Goal: Navigation & Orientation: Find specific page/section

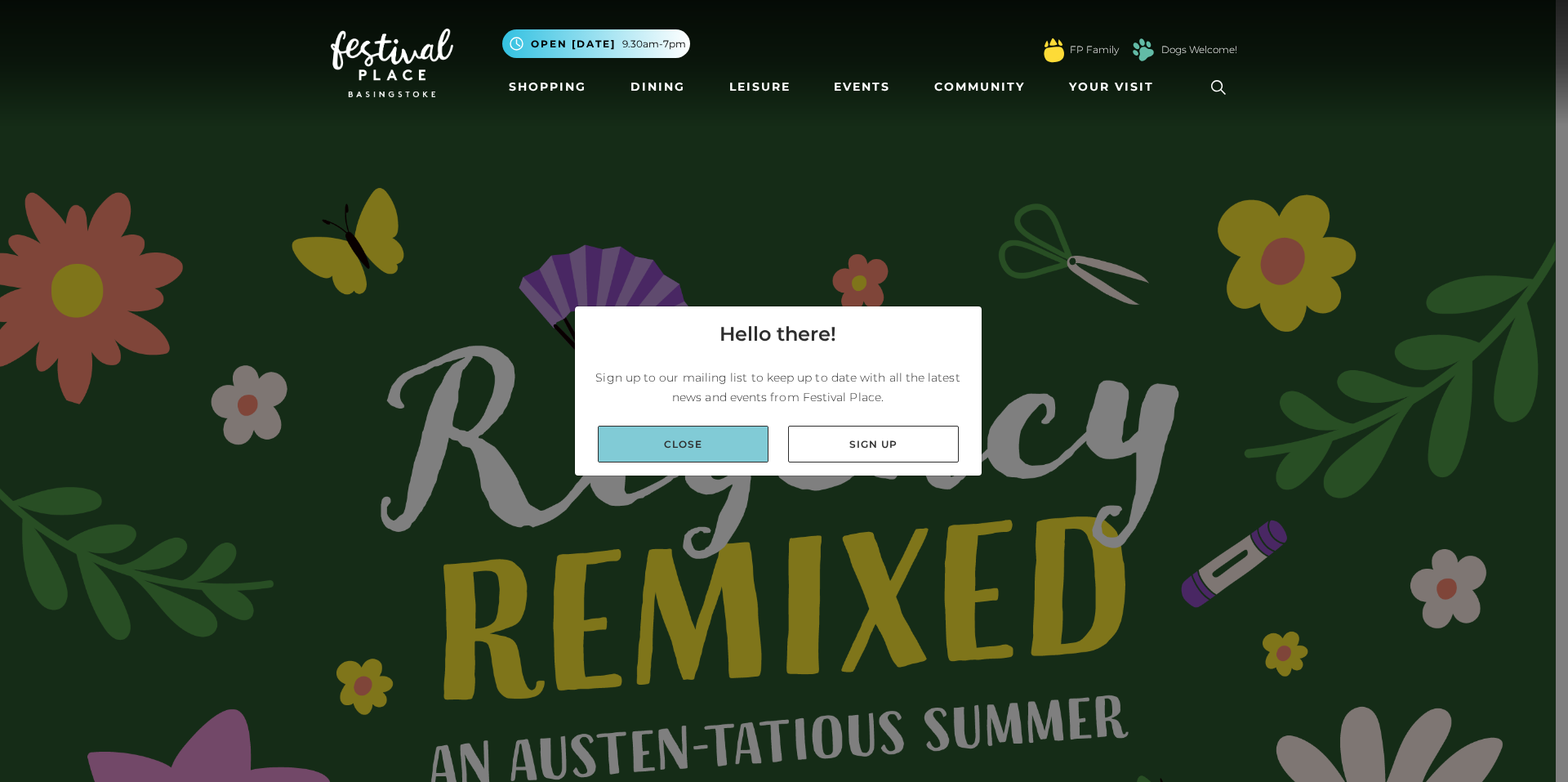
click at [686, 429] on link "Close" at bounding box center [683, 444] width 170 height 36
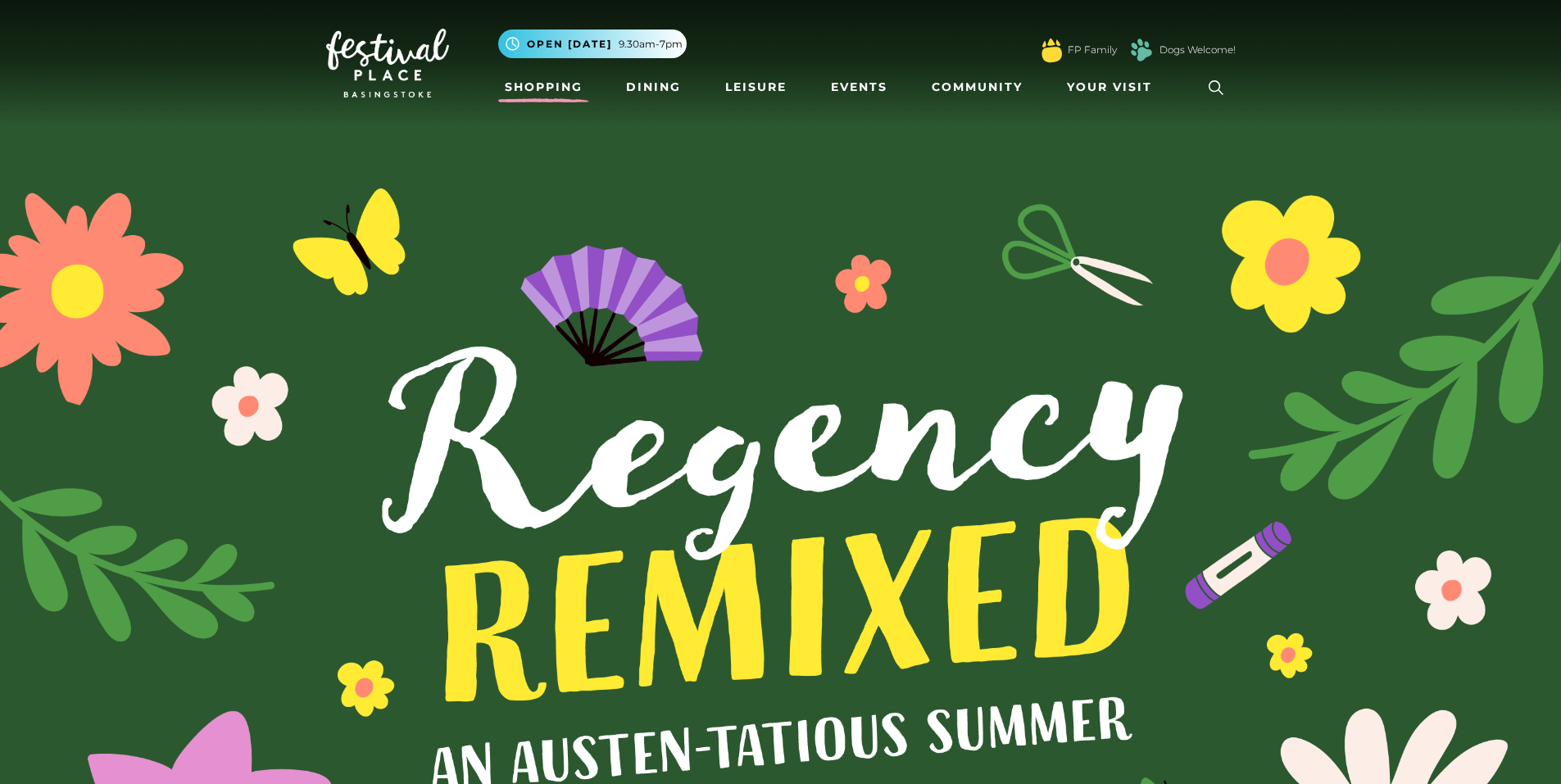
click at [548, 86] on link "Shopping" at bounding box center [543, 87] width 91 height 30
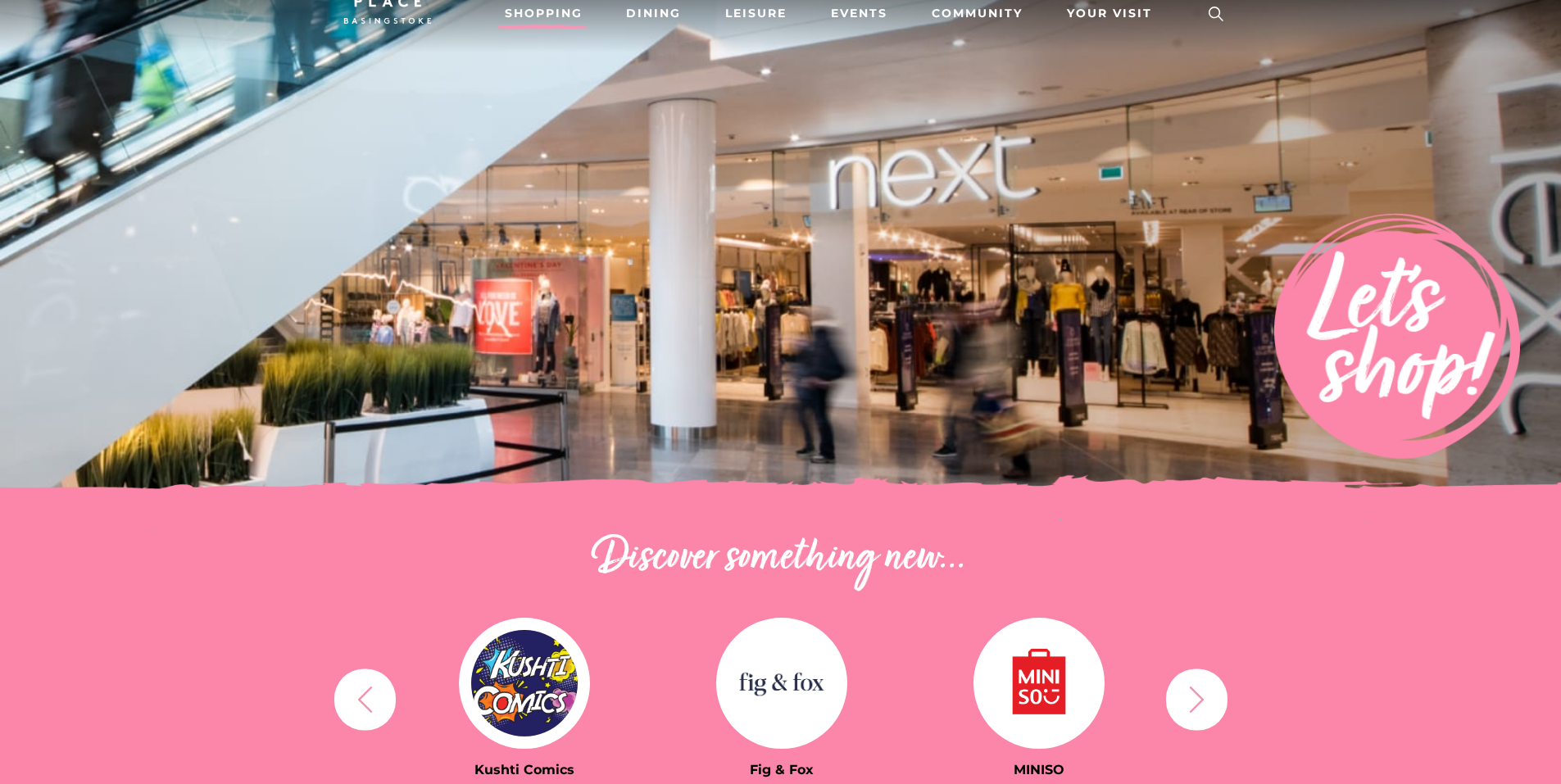
scroll to position [409, 0]
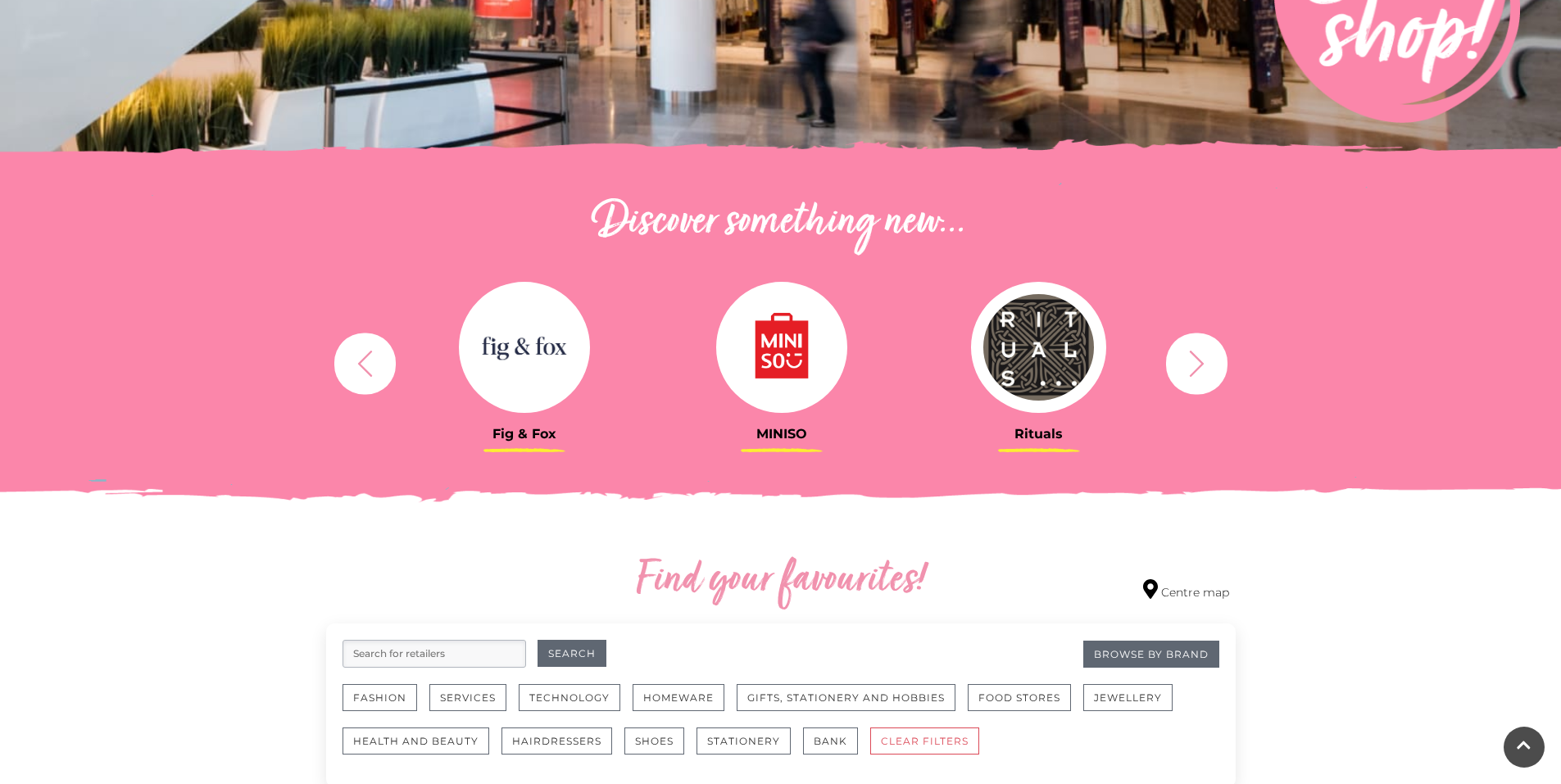
click at [1209, 369] on icon "button" at bounding box center [1196, 363] width 30 height 30
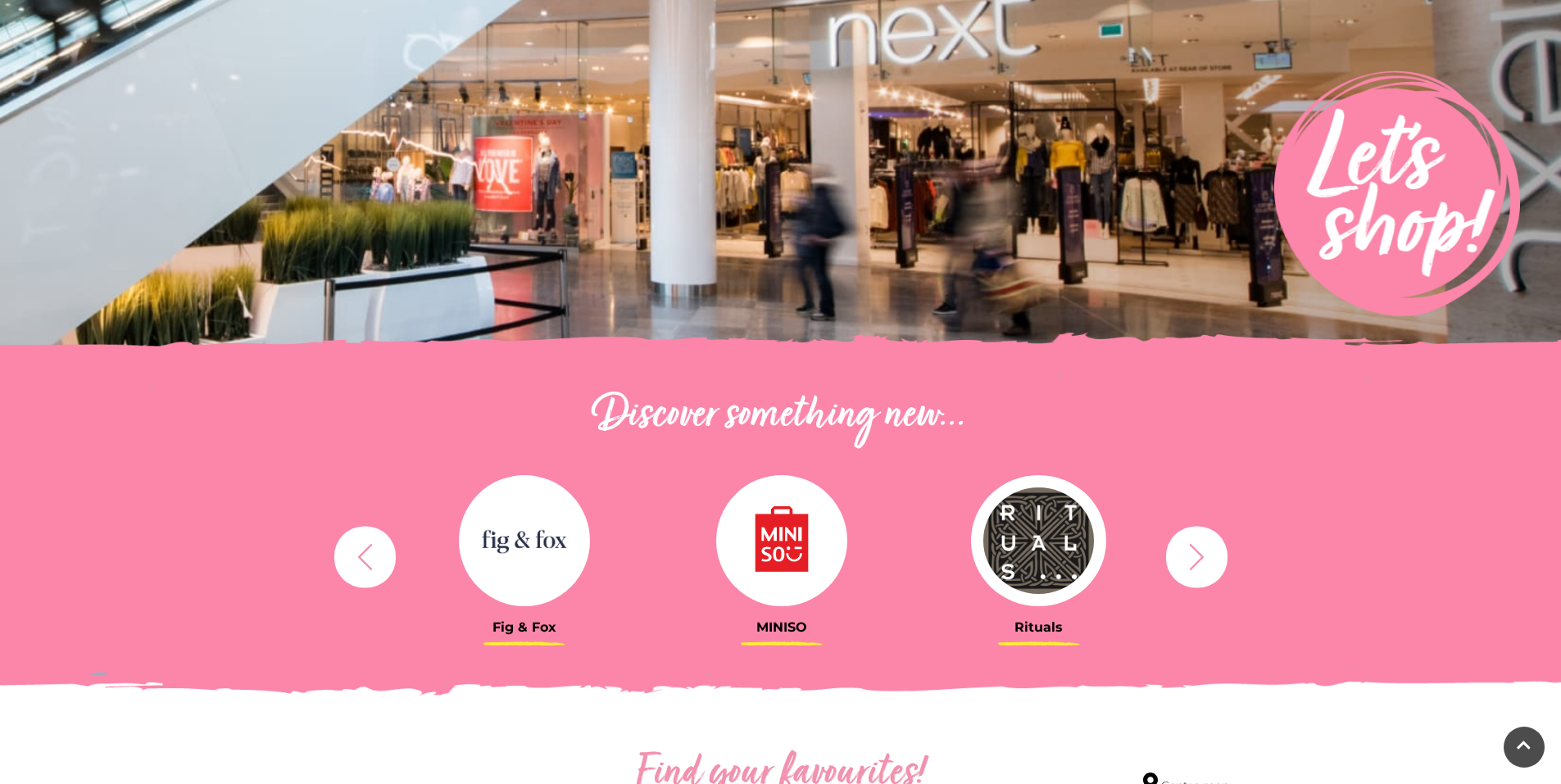
scroll to position [0, 0]
